Goal: Transaction & Acquisition: Download file/media

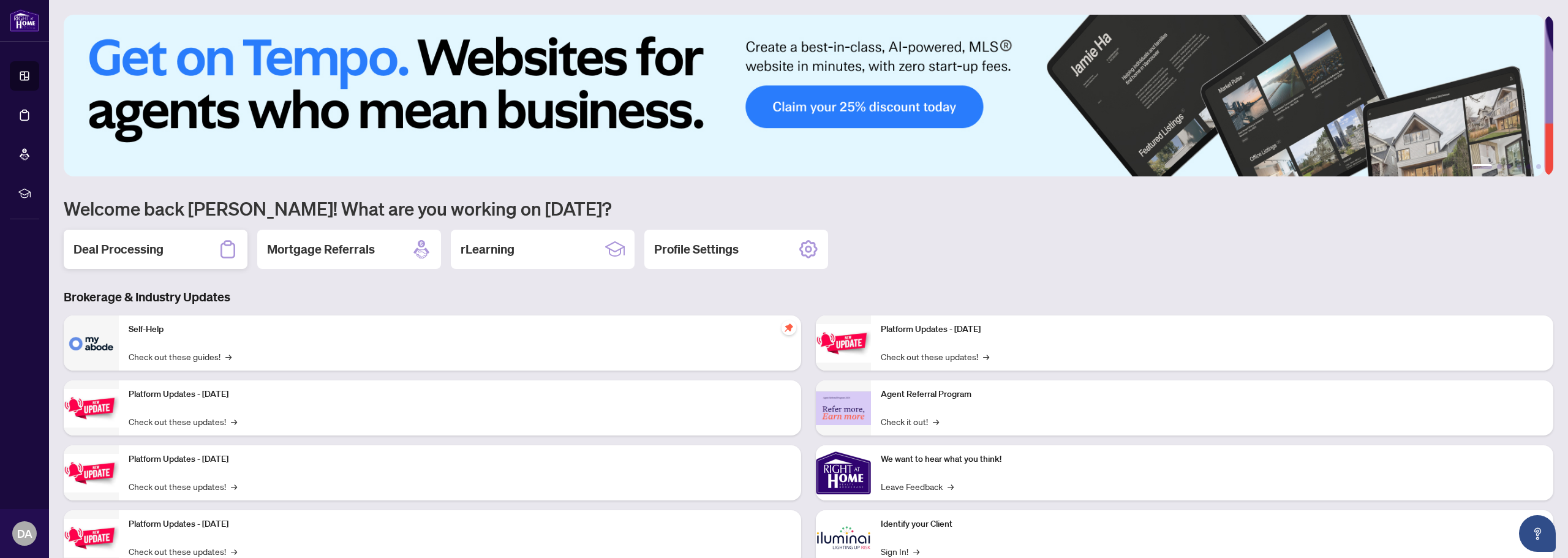
click at [171, 249] on div "Deal Processing" at bounding box center [155, 249] width 184 height 39
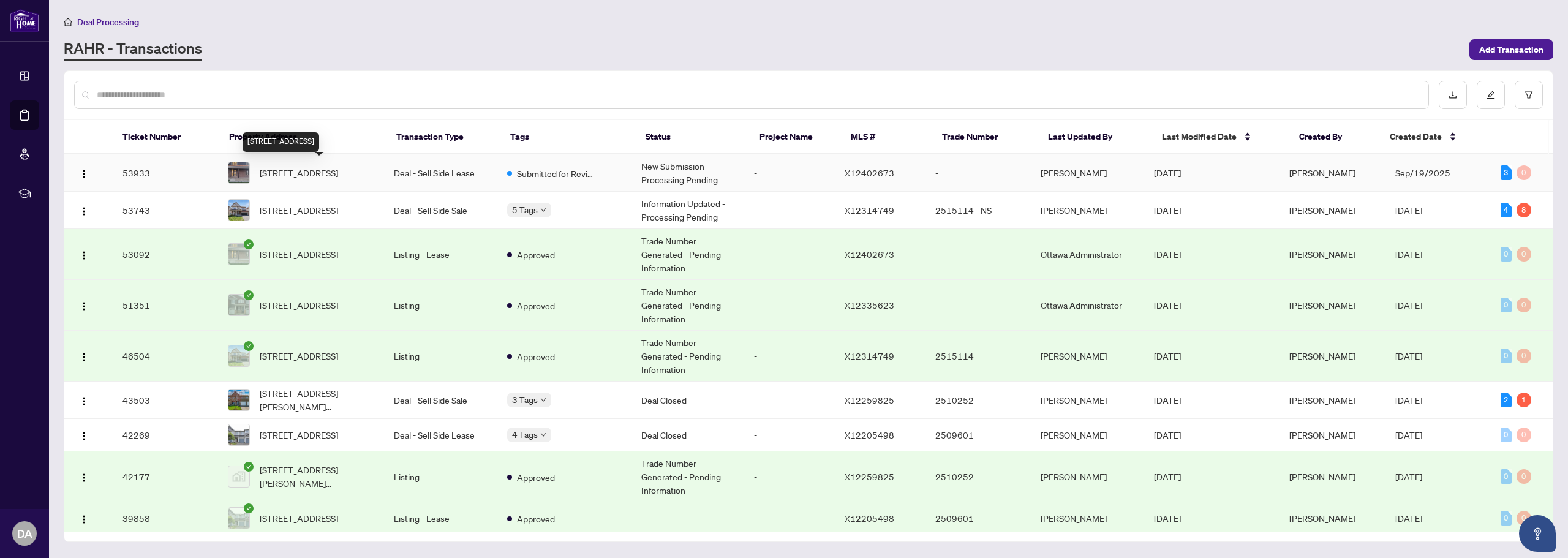
click at [316, 169] on span "[STREET_ADDRESS]" at bounding box center [299, 173] width 78 height 13
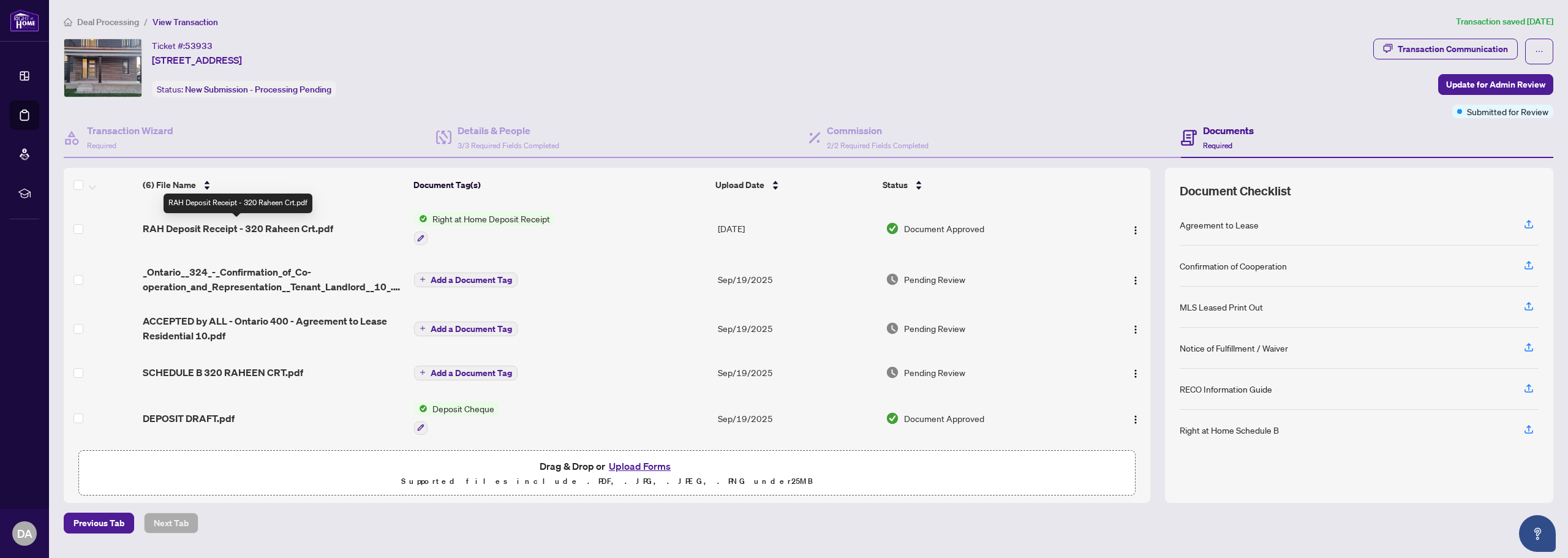
click at [273, 228] on span "RAH Deposit Receipt - 320 Raheen Crt.pdf" at bounding box center [237, 228] width 190 height 15
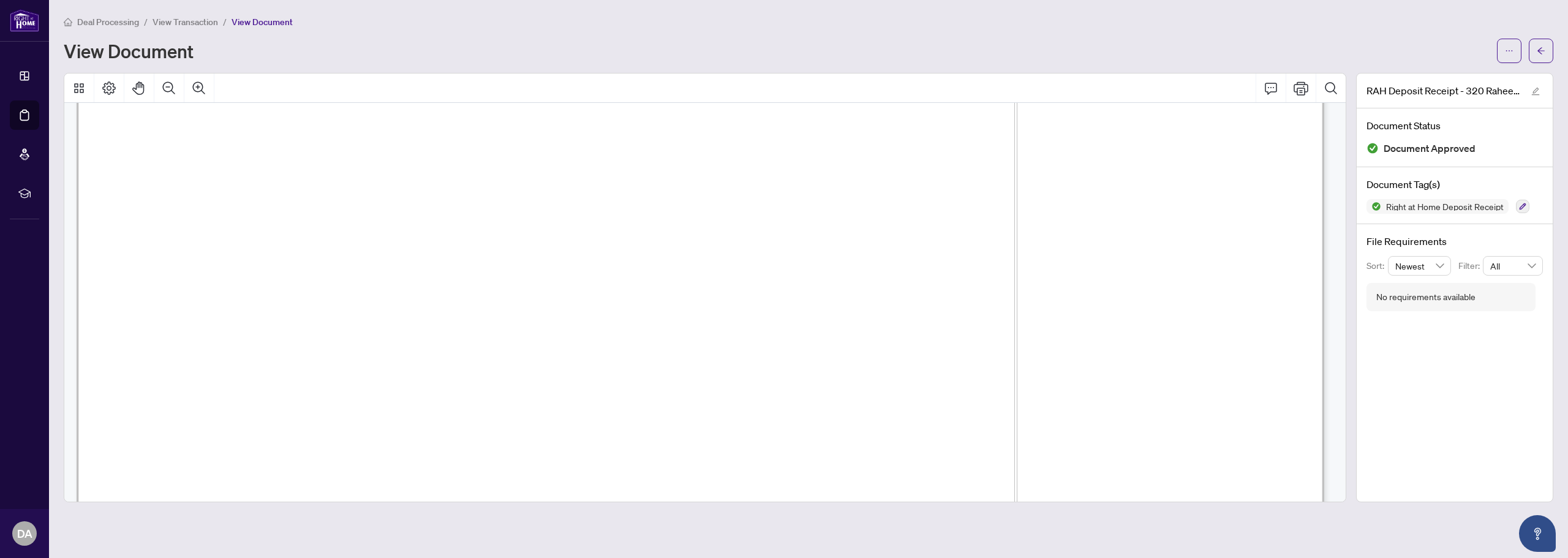
scroll to position [368, 0]
click at [1510, 56] on span "button" at bounding box center [1509, 51] width 9 height 20
click at [1451, 76] on span "Download" at bounding box center [1465, 78] width 93 height 13
